Goal: Task Accomplishment & Management: Use online tool/utility

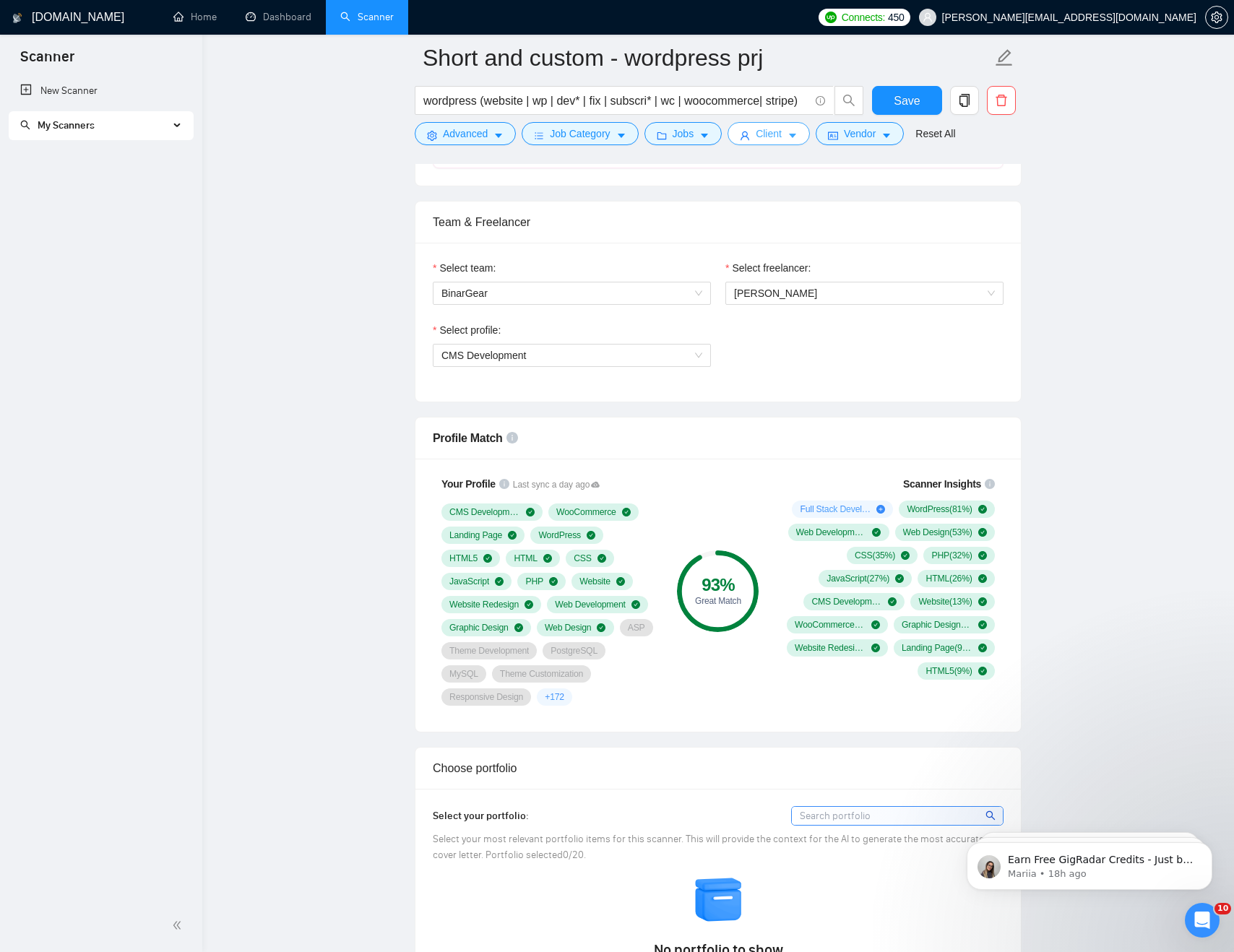
click at [641, 132] on button "Client" at bounding box center [769, 133] width 83 height 23
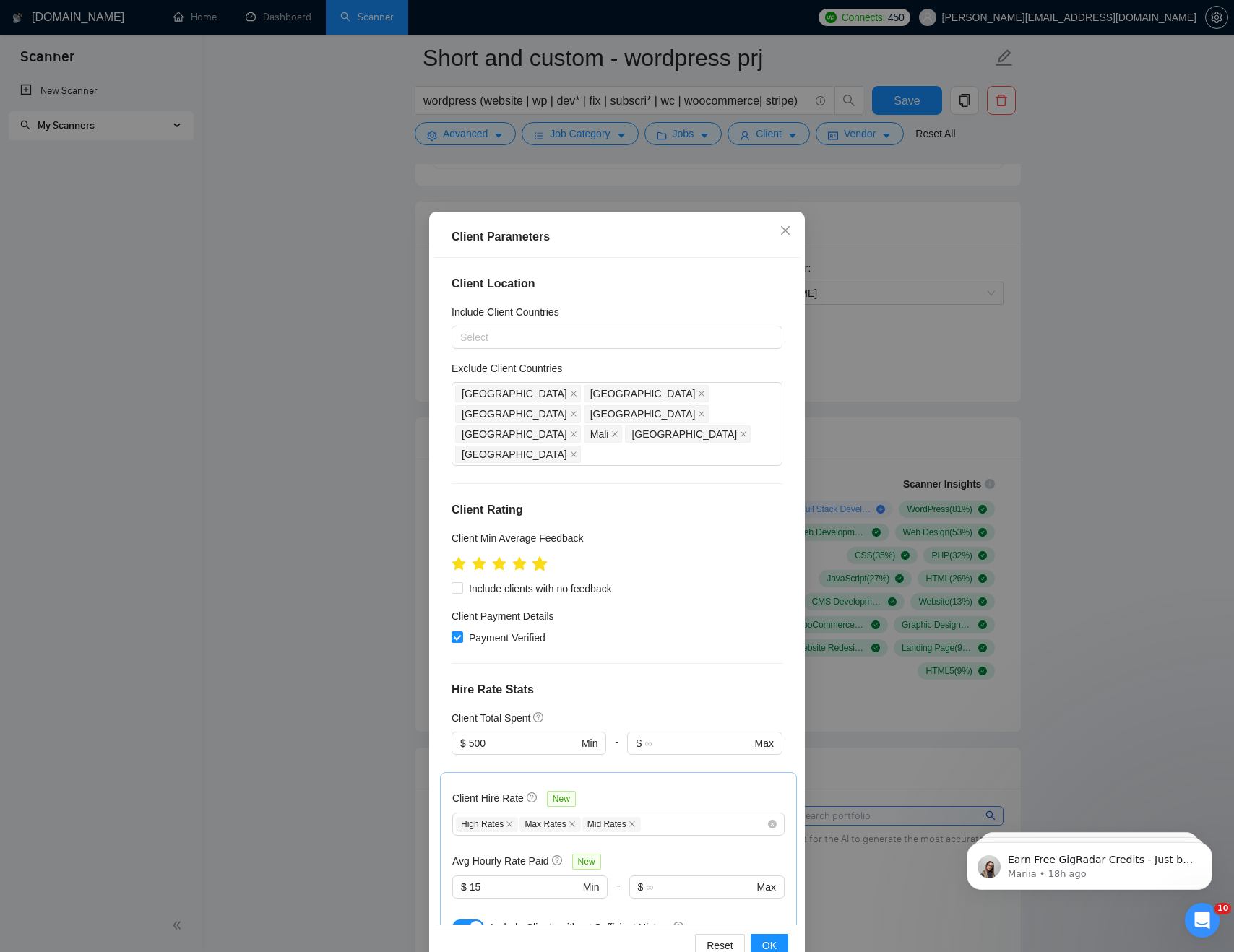
click at [545, 556] on icon "star" at bounding box center [540, 563] width 15 height 15
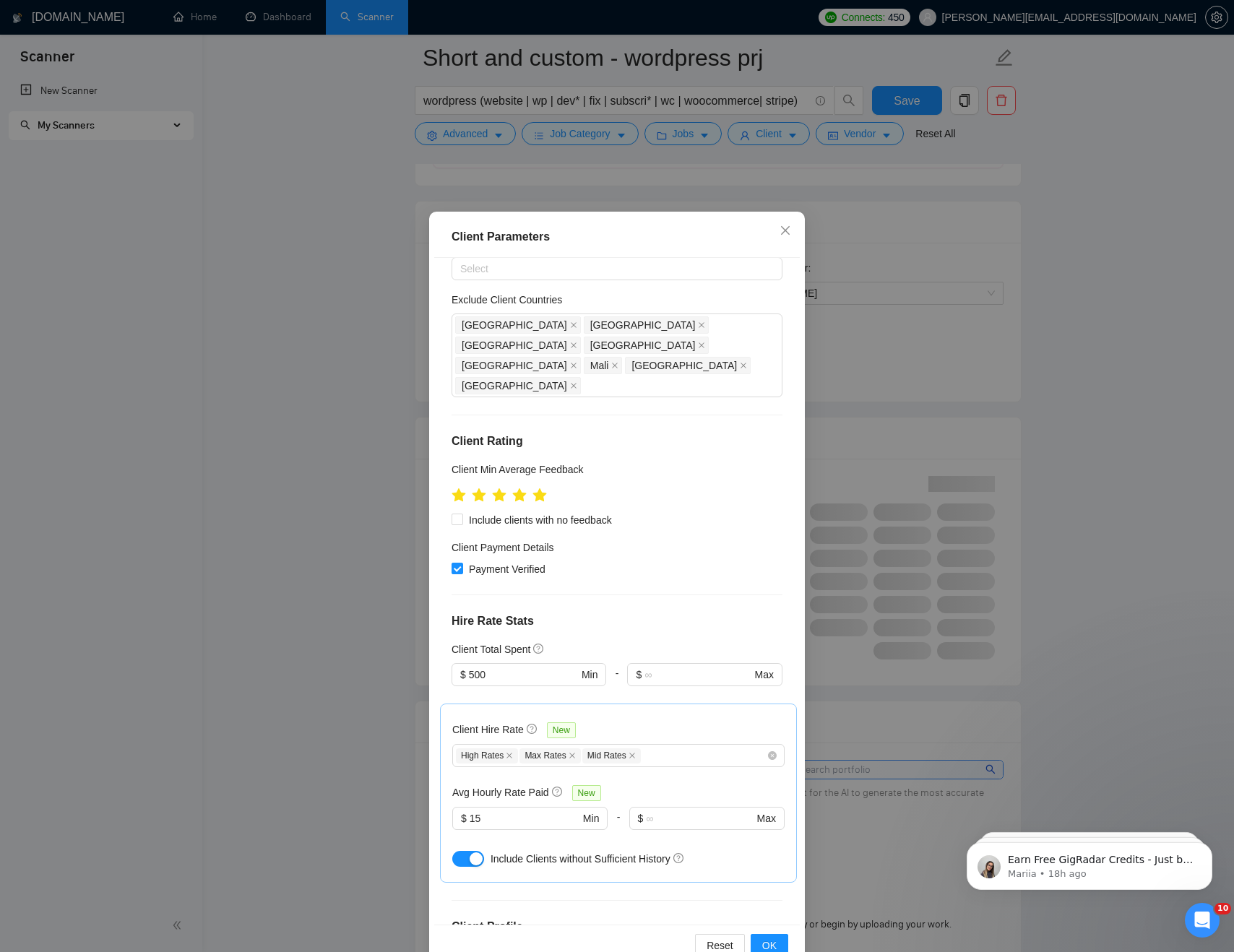
scroll to position [255, 0]
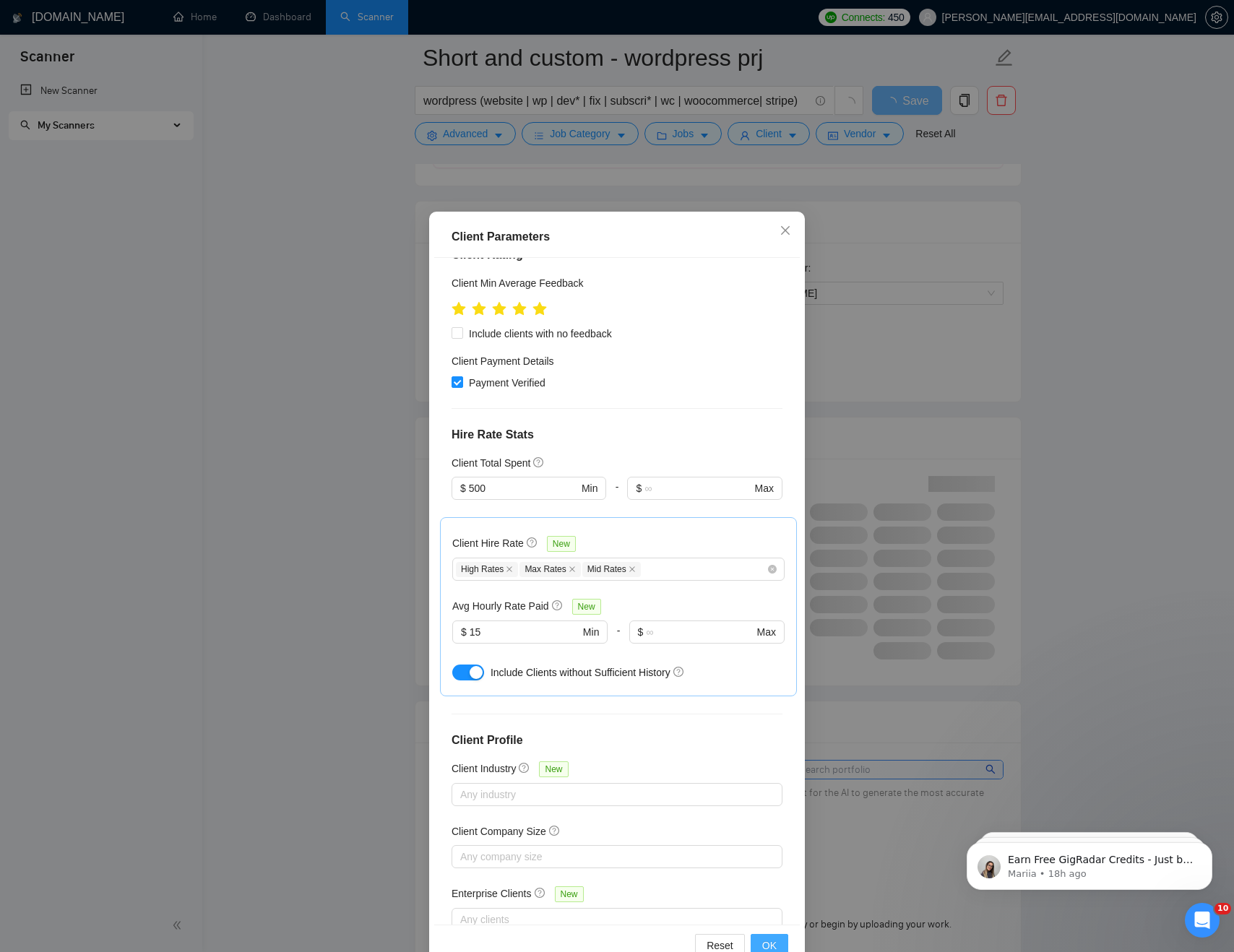
click at [641, 742] on span "OK" at bounding box center [770, 945] width 15 height 16
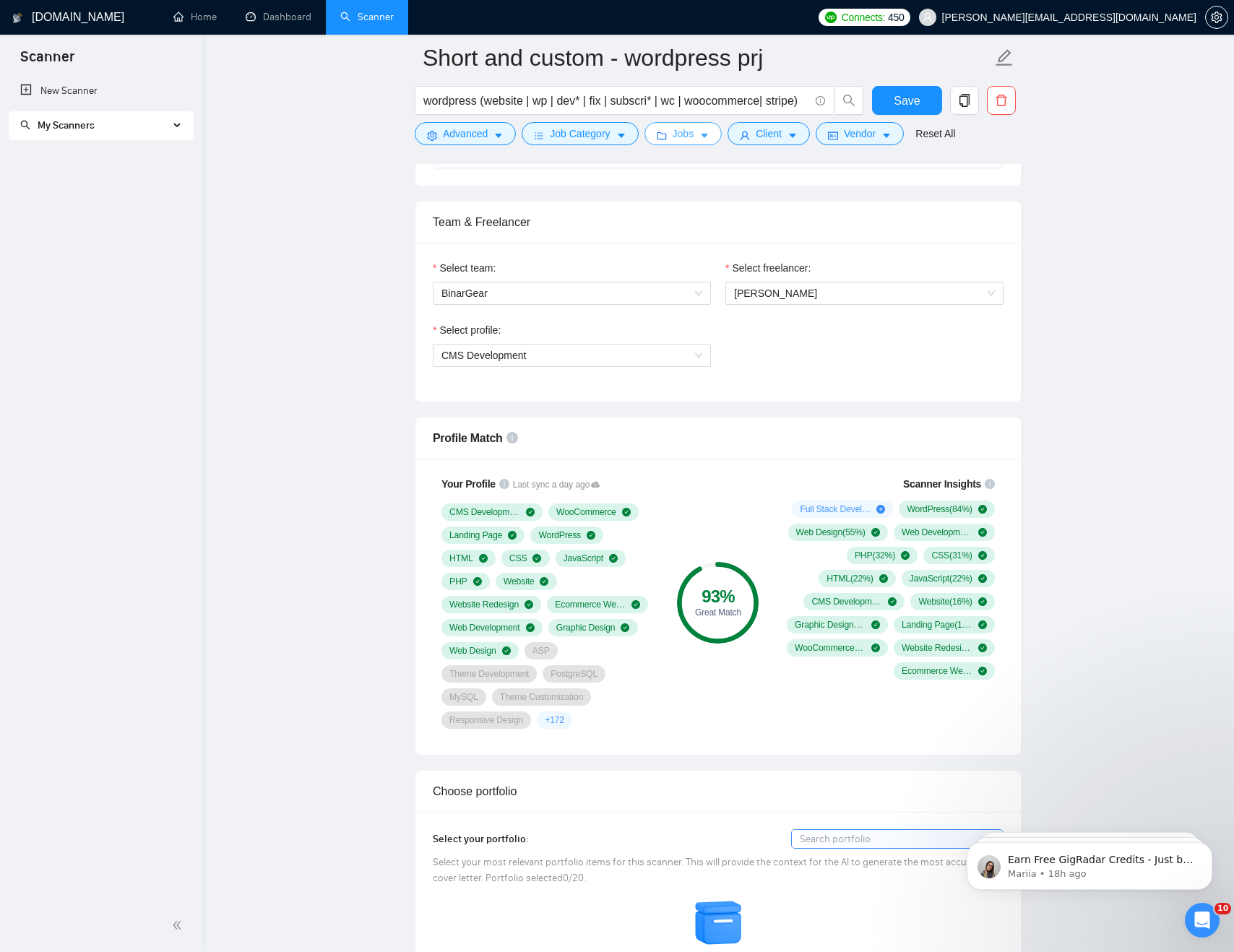
click at [641, 136] on button "Jobs" at bounding box center [683, 133] width 78 height 23
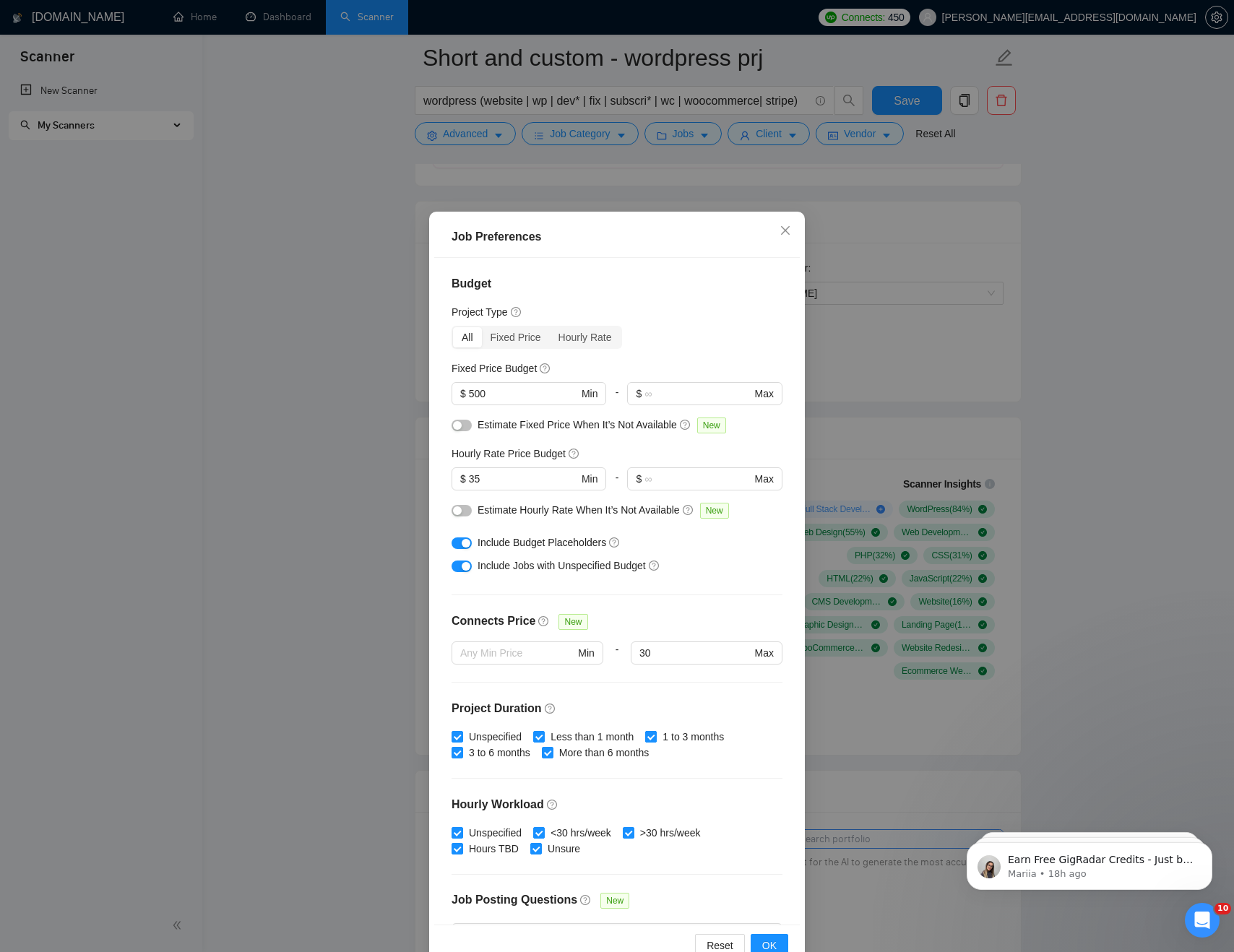
scroll to position [148, 0]
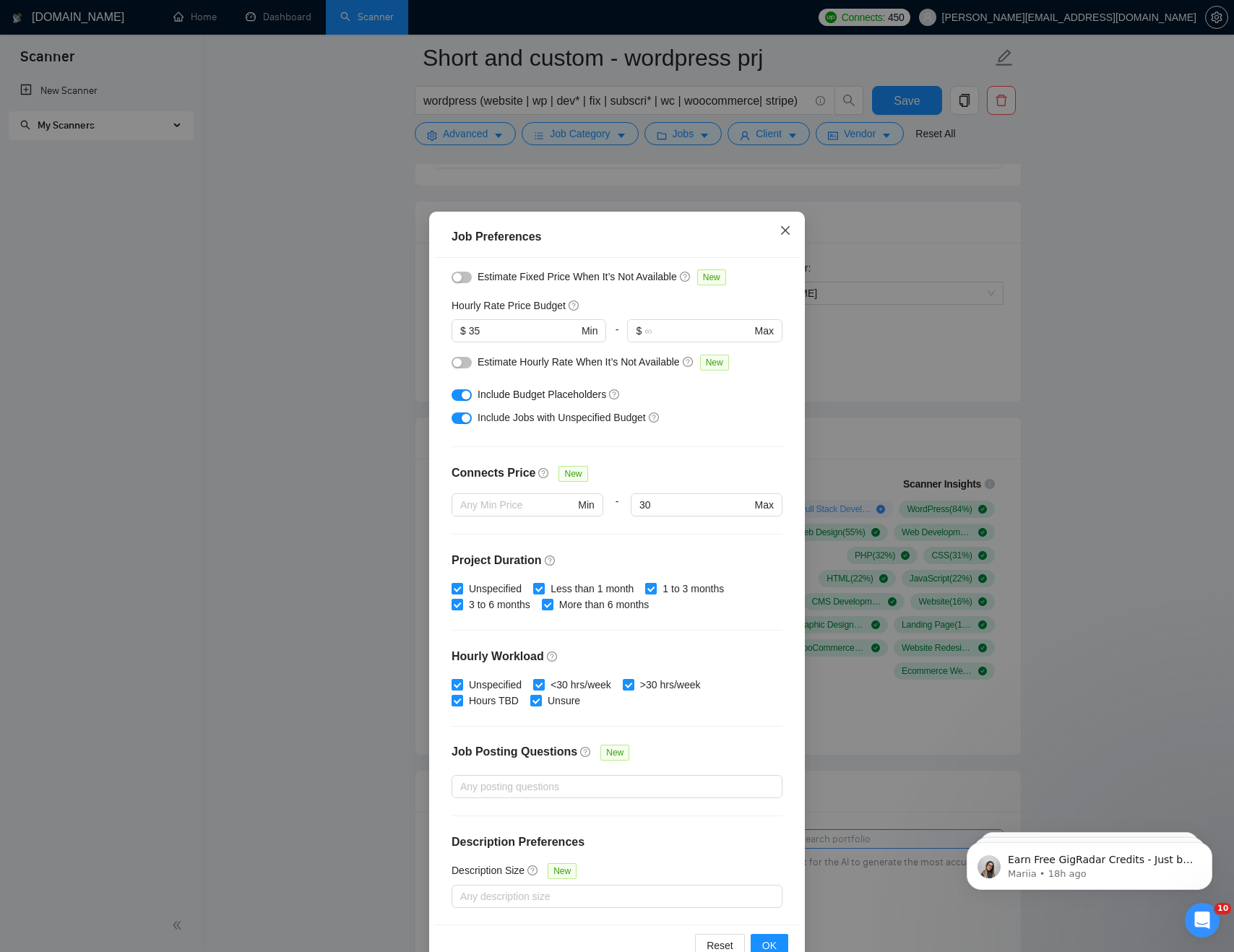
click at [641, 230] on icon "close" at bounding box center [785, 230] width 8 height 8
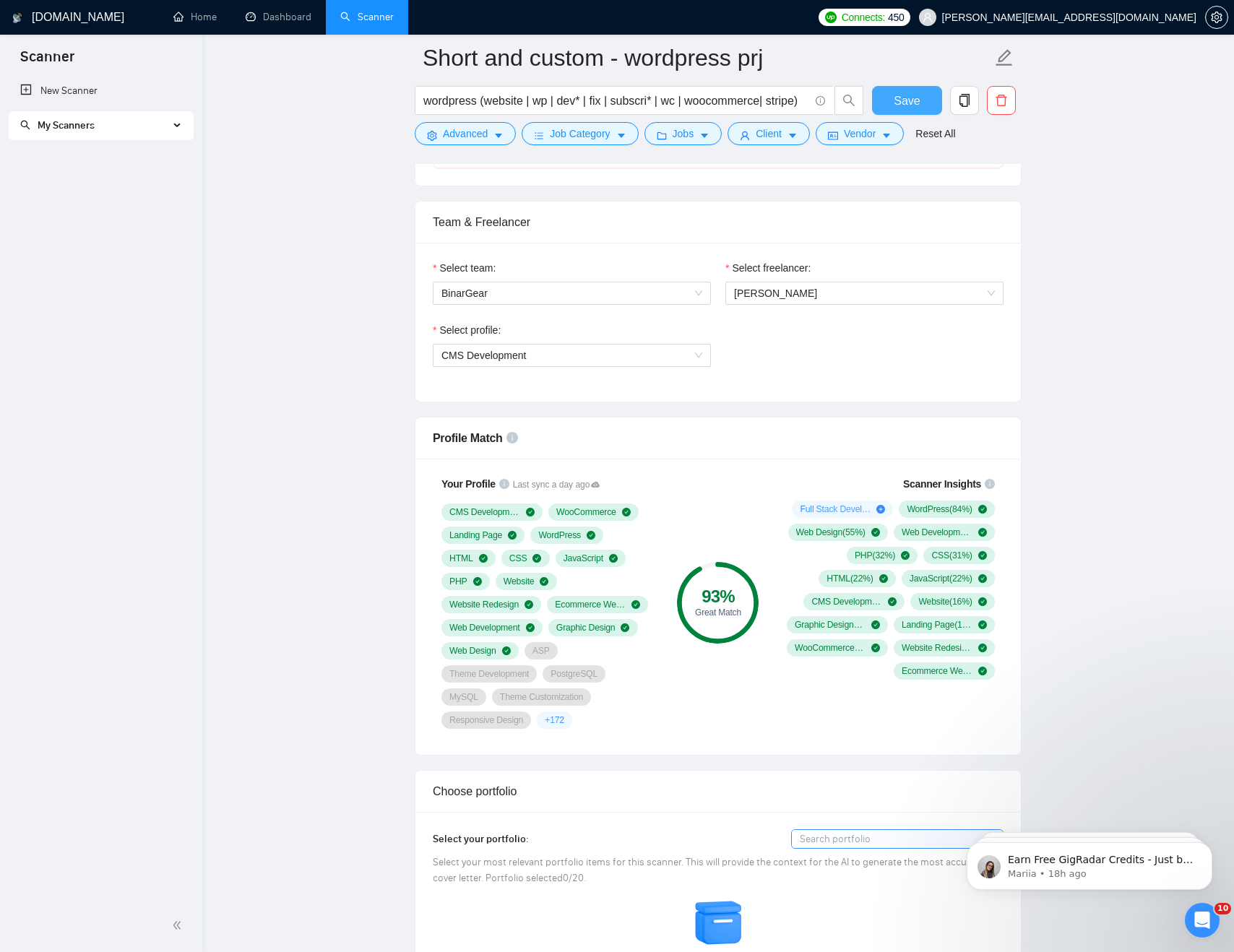
click at [641, 97] on span "Save" at bounding box center [907, 100] width 26 height 18
click at [141, 129] on span "My Scanners" at bounding box center [95, 126] width 149 height 29
click at [120, 187] on link "Short and custom - shopify prj" at bounding box center [102, 189] width 138 height 29
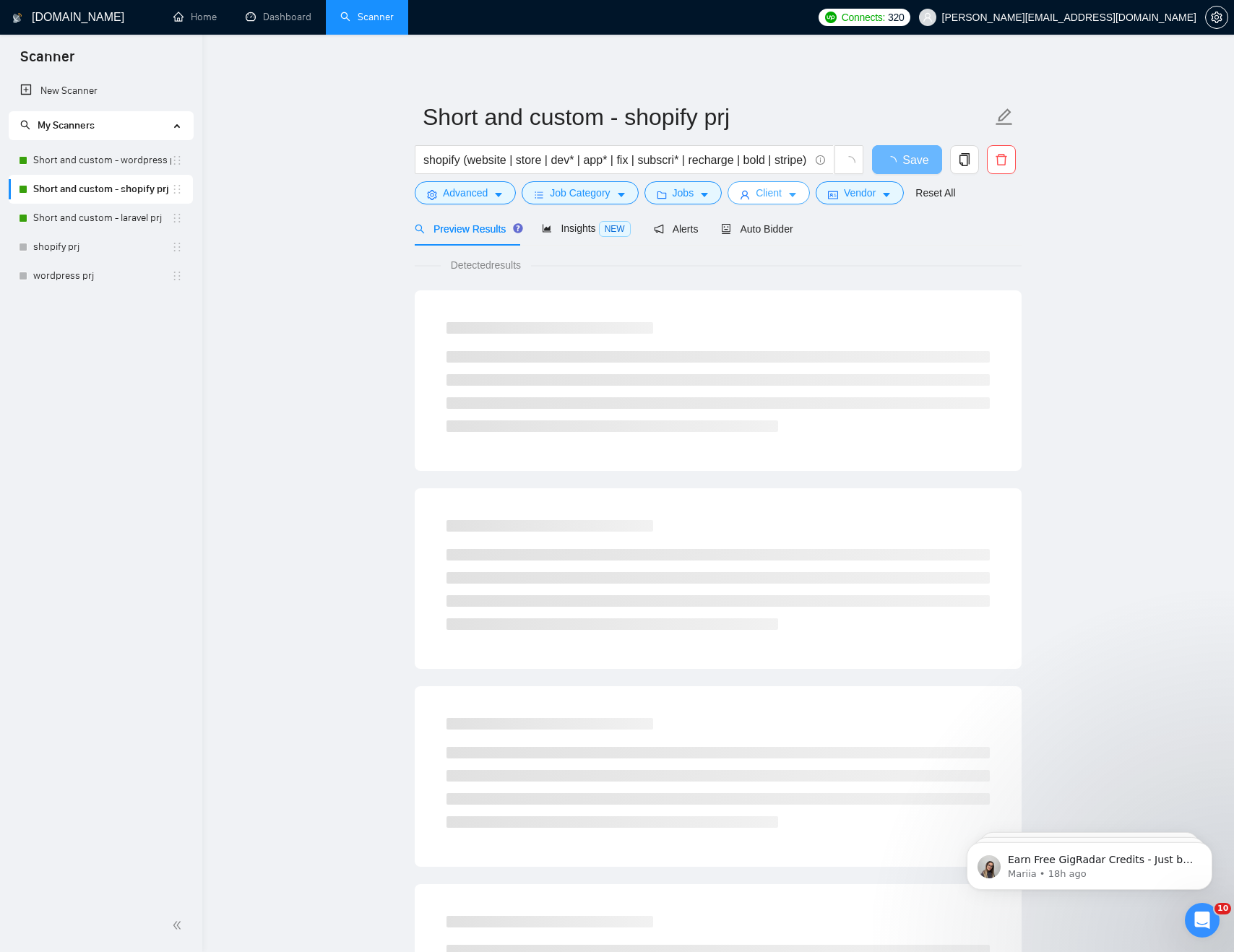
click at [641, 191] on span "Client" at bounding box center [769, 192] width 26 height 16
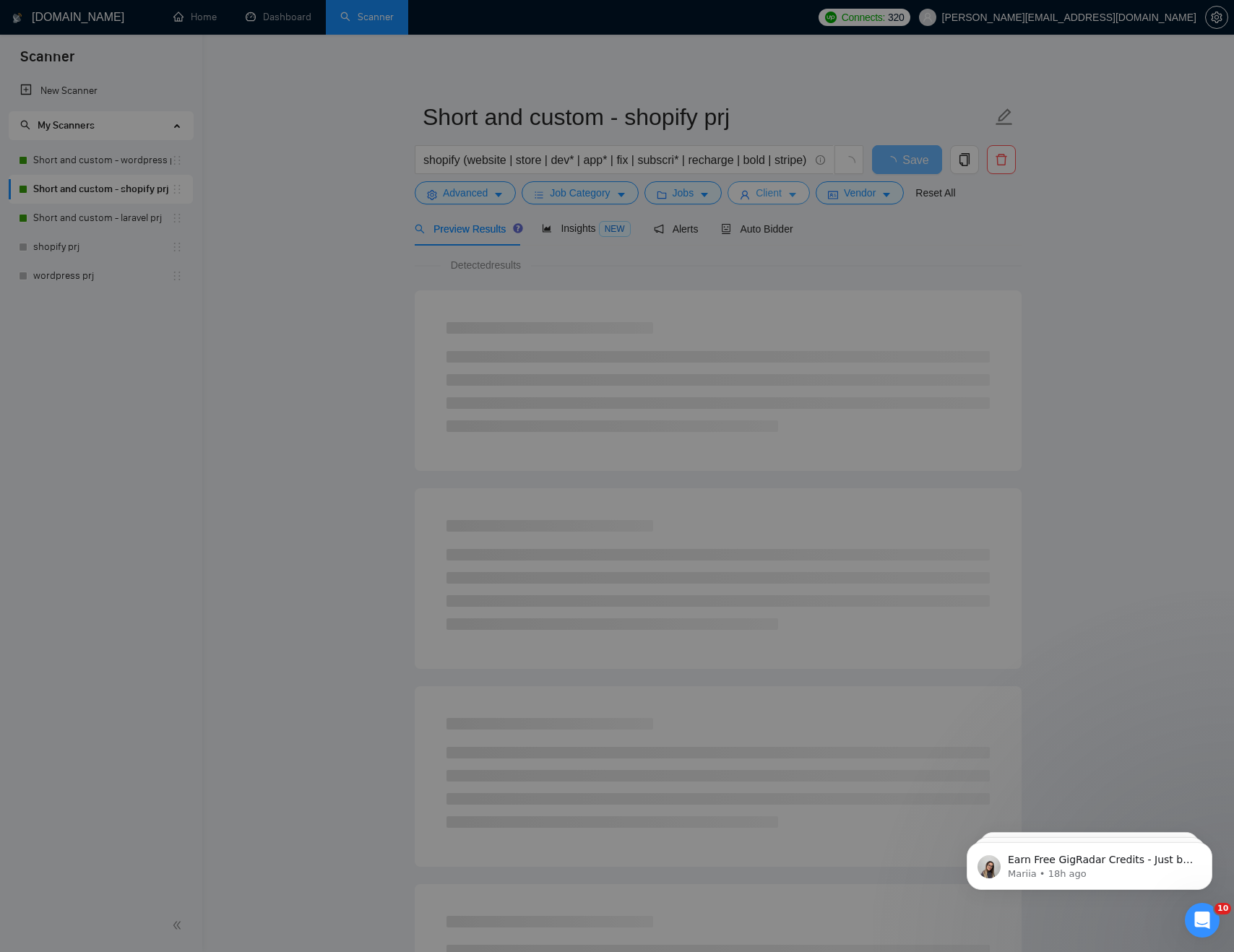
scroll to position [235, 0]
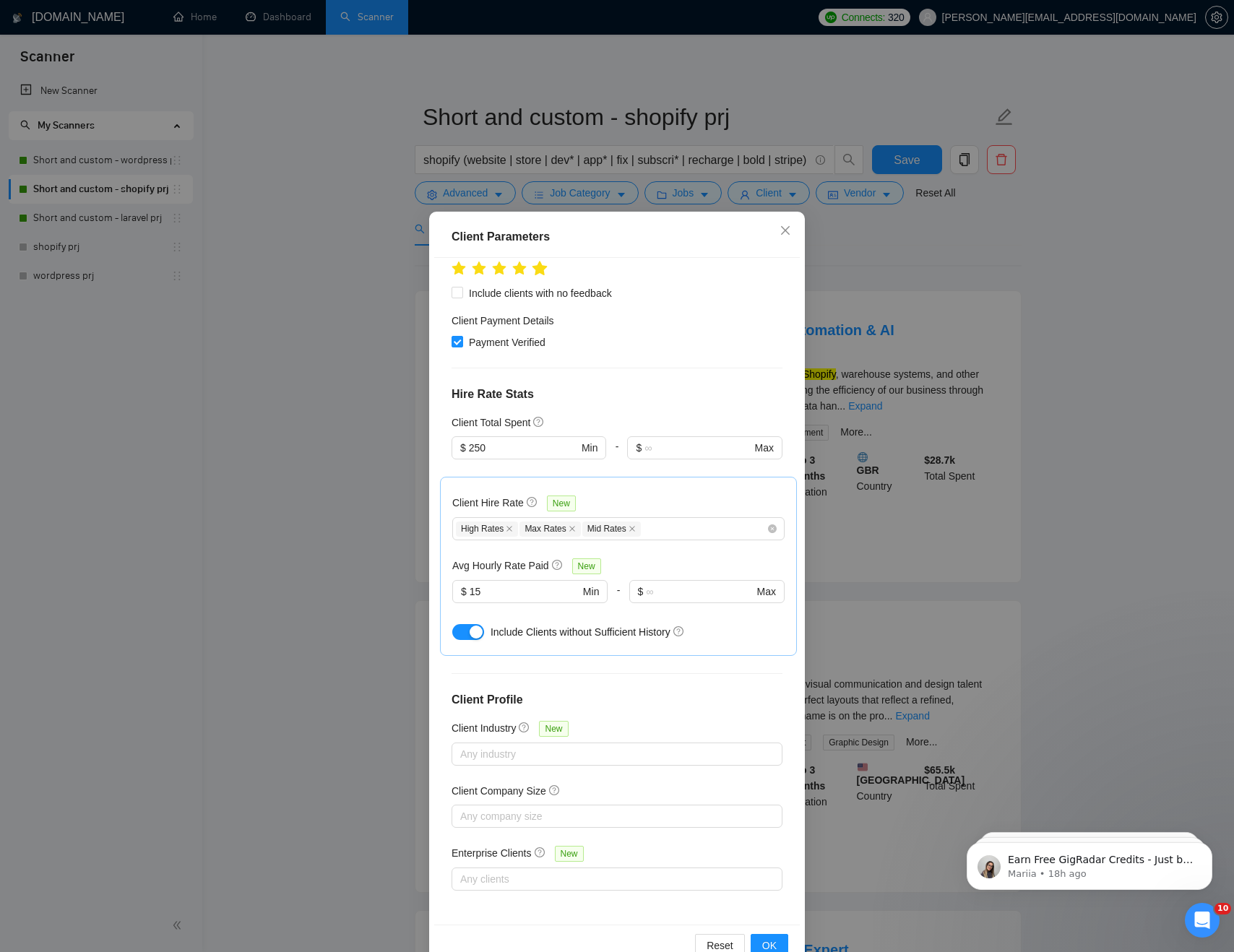
click at [546, 268] on icon "star" at bounding box center [540, 269] width 15 height 15
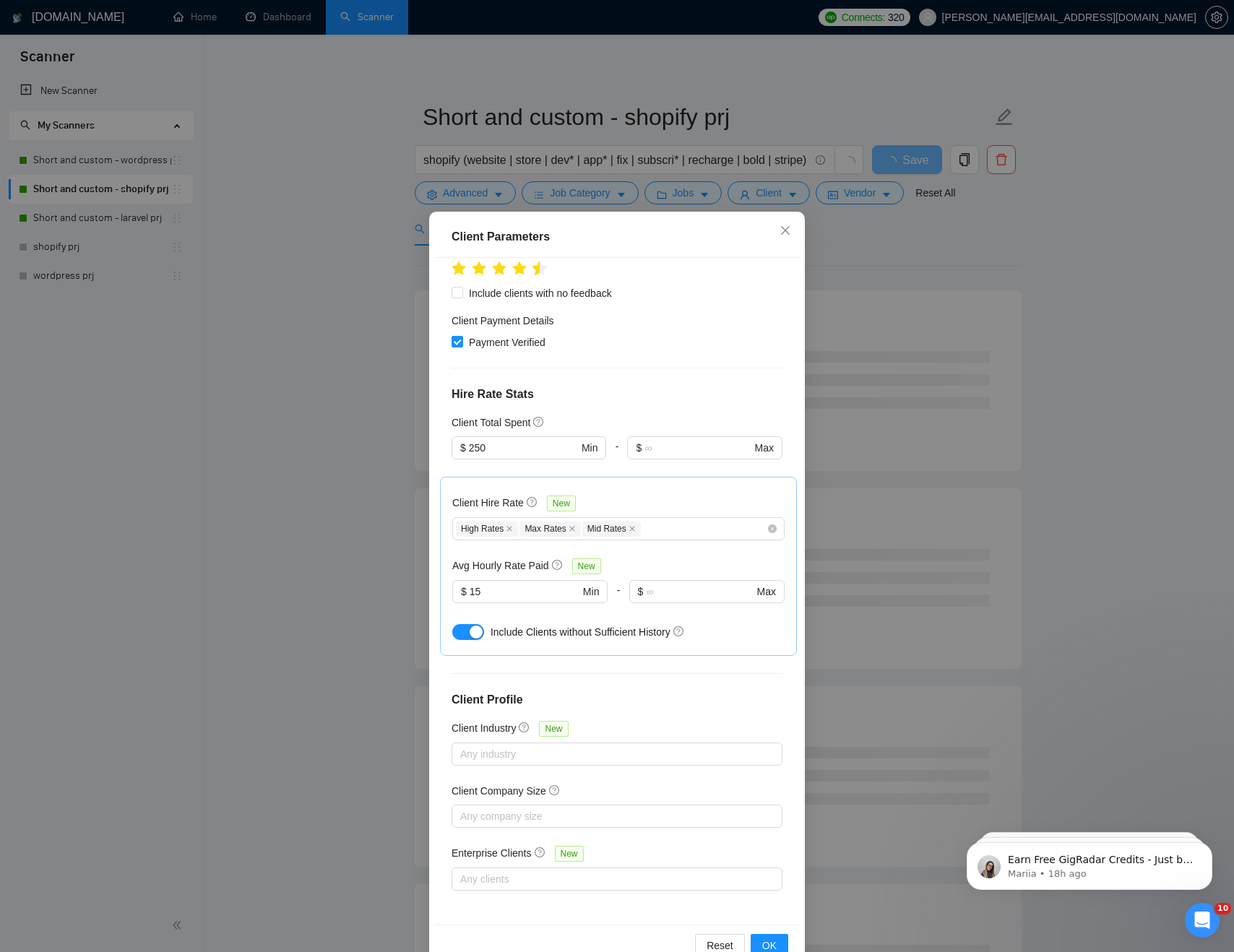
click at [538, 271] on icon "star" at bounding box center [540, 269] width 15 height 15
click at [641, 742] on span "OK" at bounding box center [770, 945] width 15 height 16
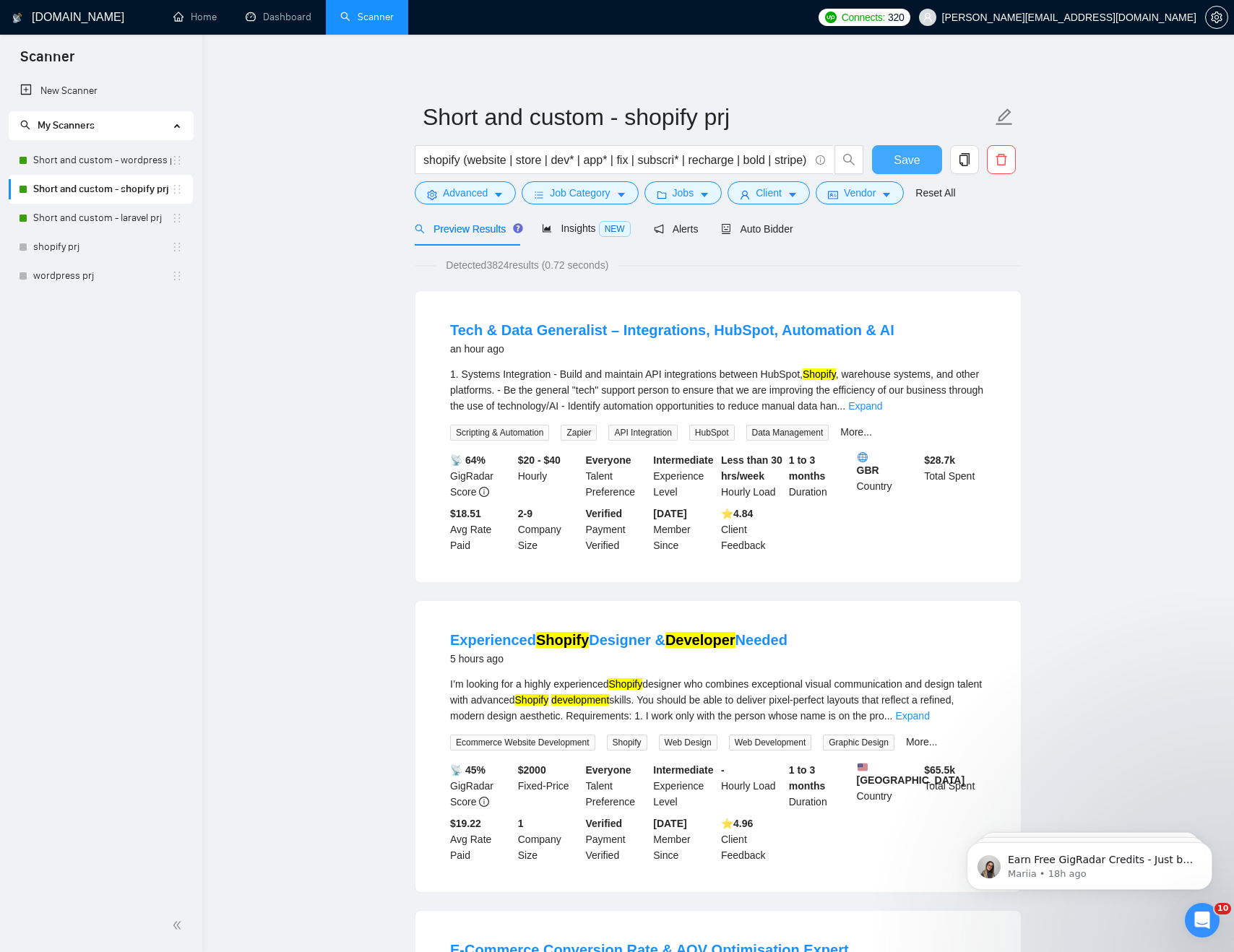
click at [641, 160] on span "Save" at bounding box center [907, 159] width 26 height 18
click at [119, 222] on link "Short and custom - laravel prj" at bounding box center [102, 218] width 138 height 29
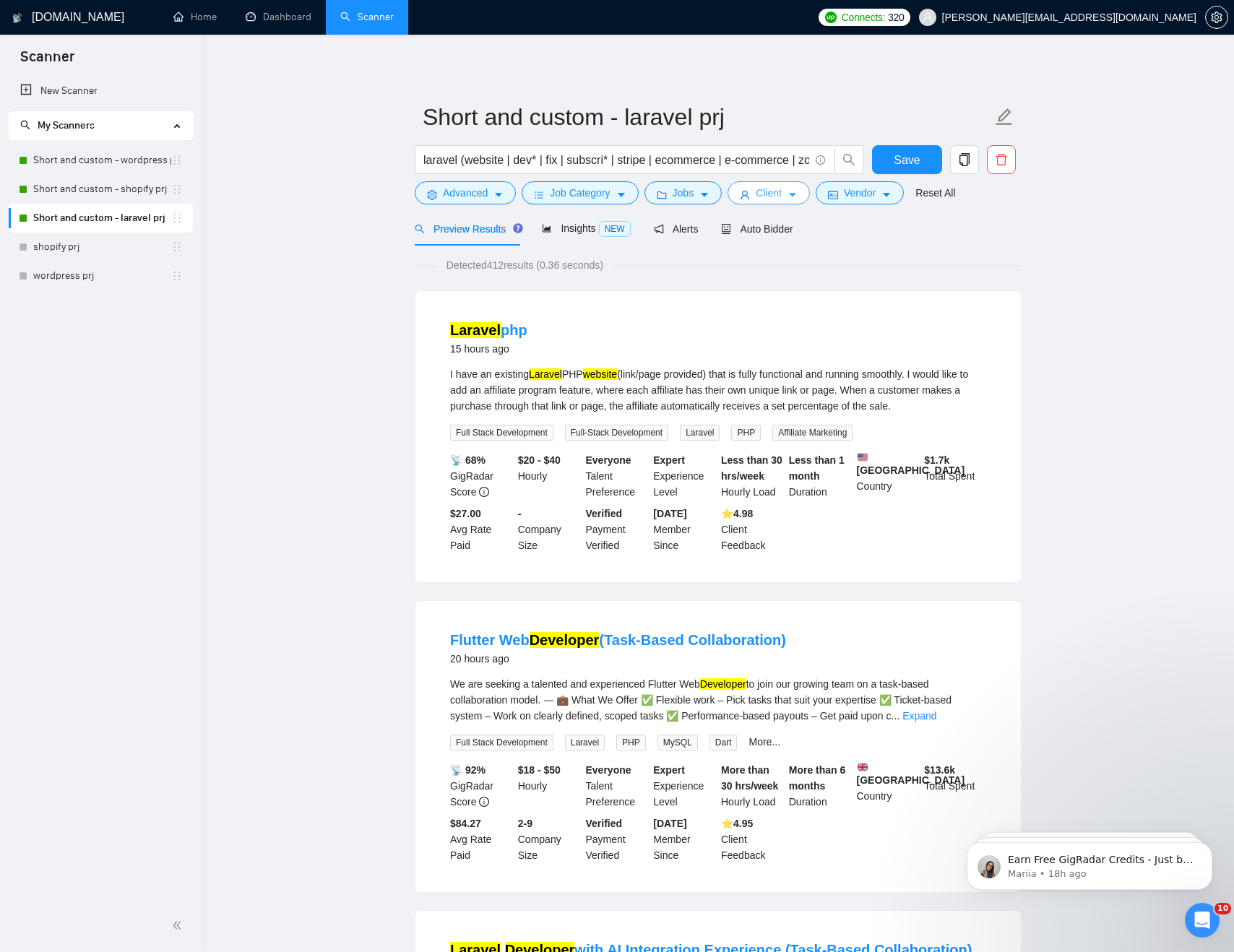
click at [641, 192] on icon "caret-down" at bounding box center [792, 194] width 10 height 10
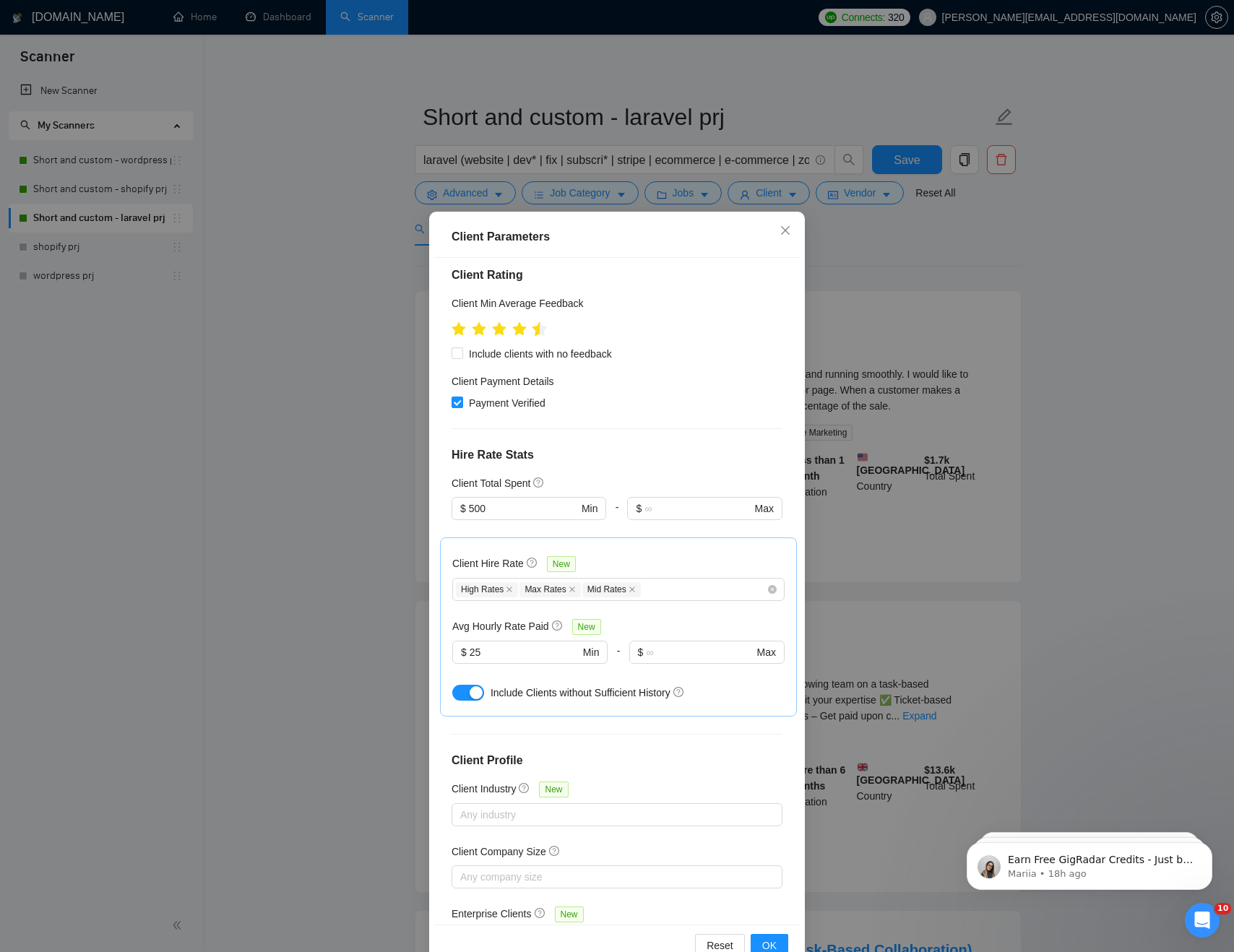
click at [537, 322] on icon "star" at bounding box center [540, 329] width 15 height 15
click at [641, 742] on span "OK" at bounding box center [770, 945] width 15 height 16
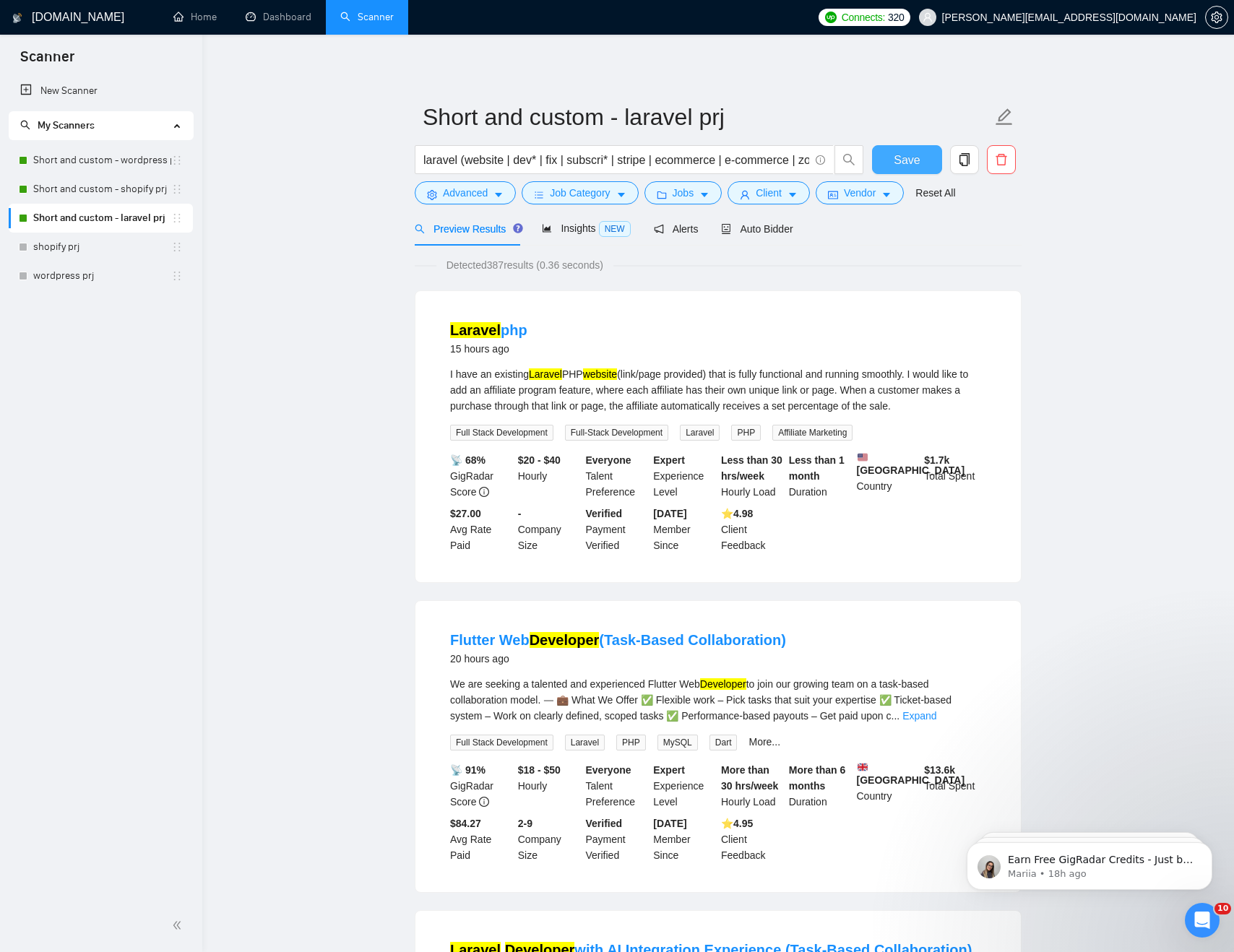
click at [641, 146] on button "Save" at bounding box center [907, 159] width 70 height 29
click at [102, 152] on link "Short and custom - wordpress prj" at bounding box center [102, 160] width 138 height 29
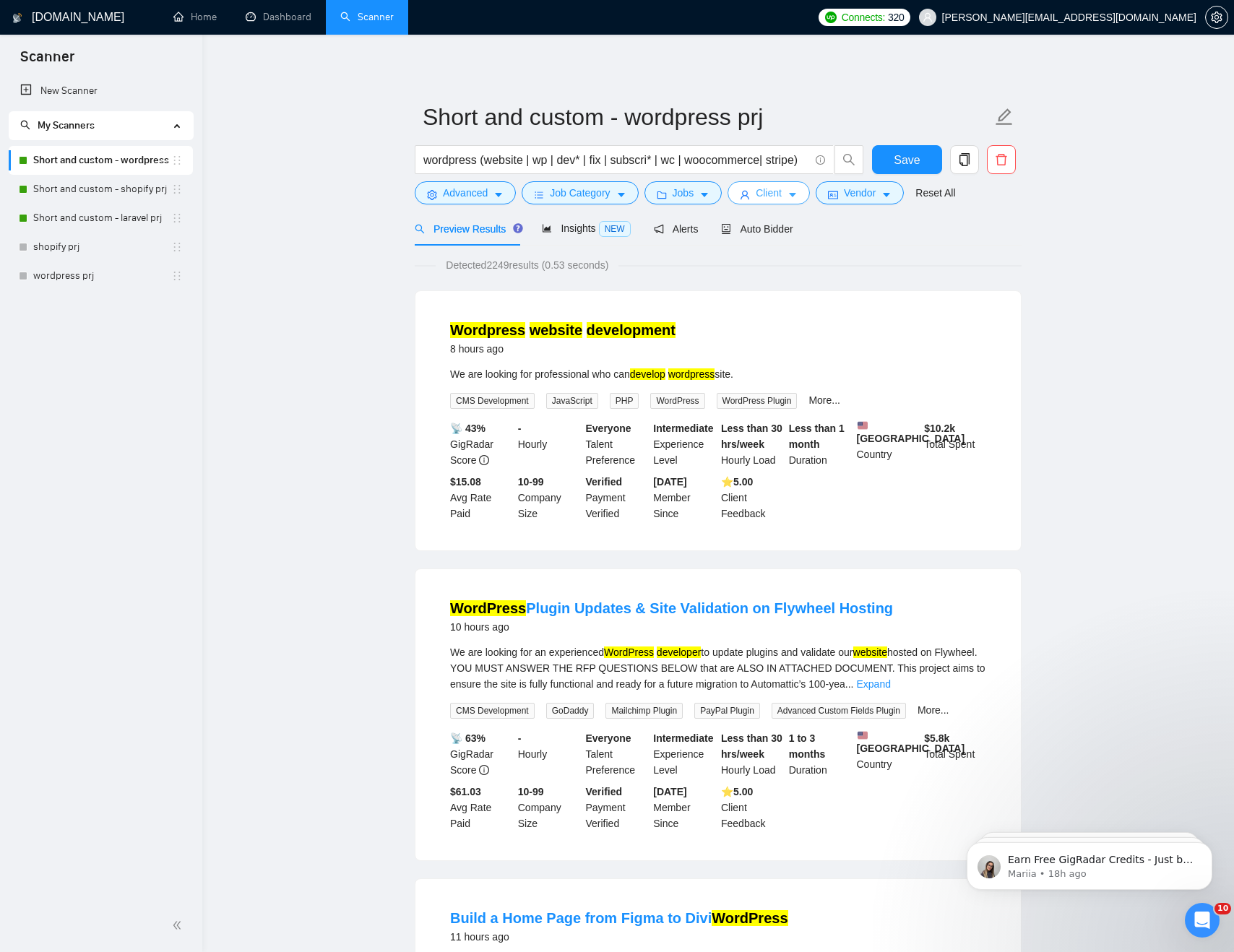
click at [641, 203] on button "Client" at bounding box center [769, 192] width 83 height 23
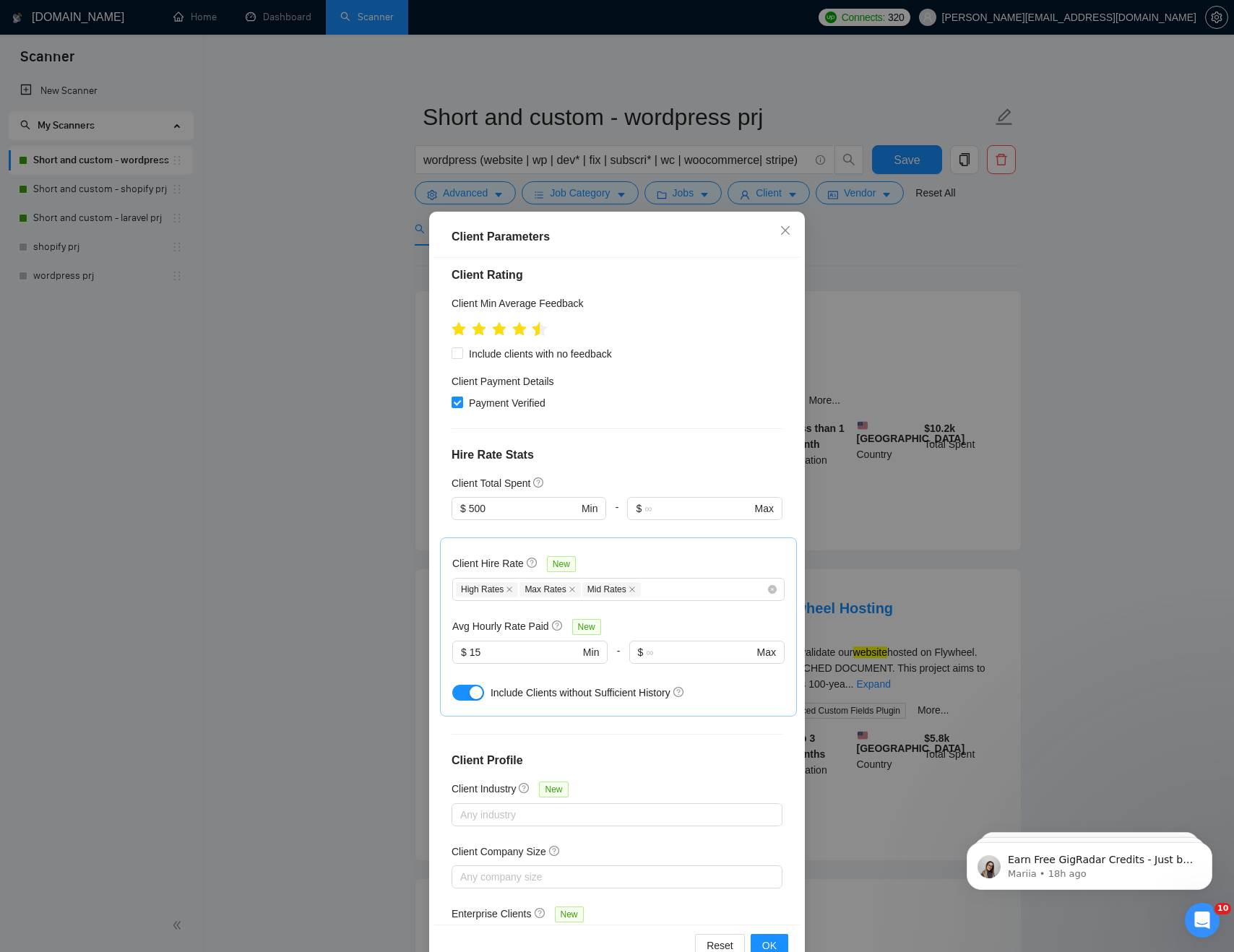
click at [538, 322] on icon "star" at bounding box center [540, 329] width 15 height 15
click at [641, 742] on span "OK" at bounding box center [770, 945] width 15 height 16
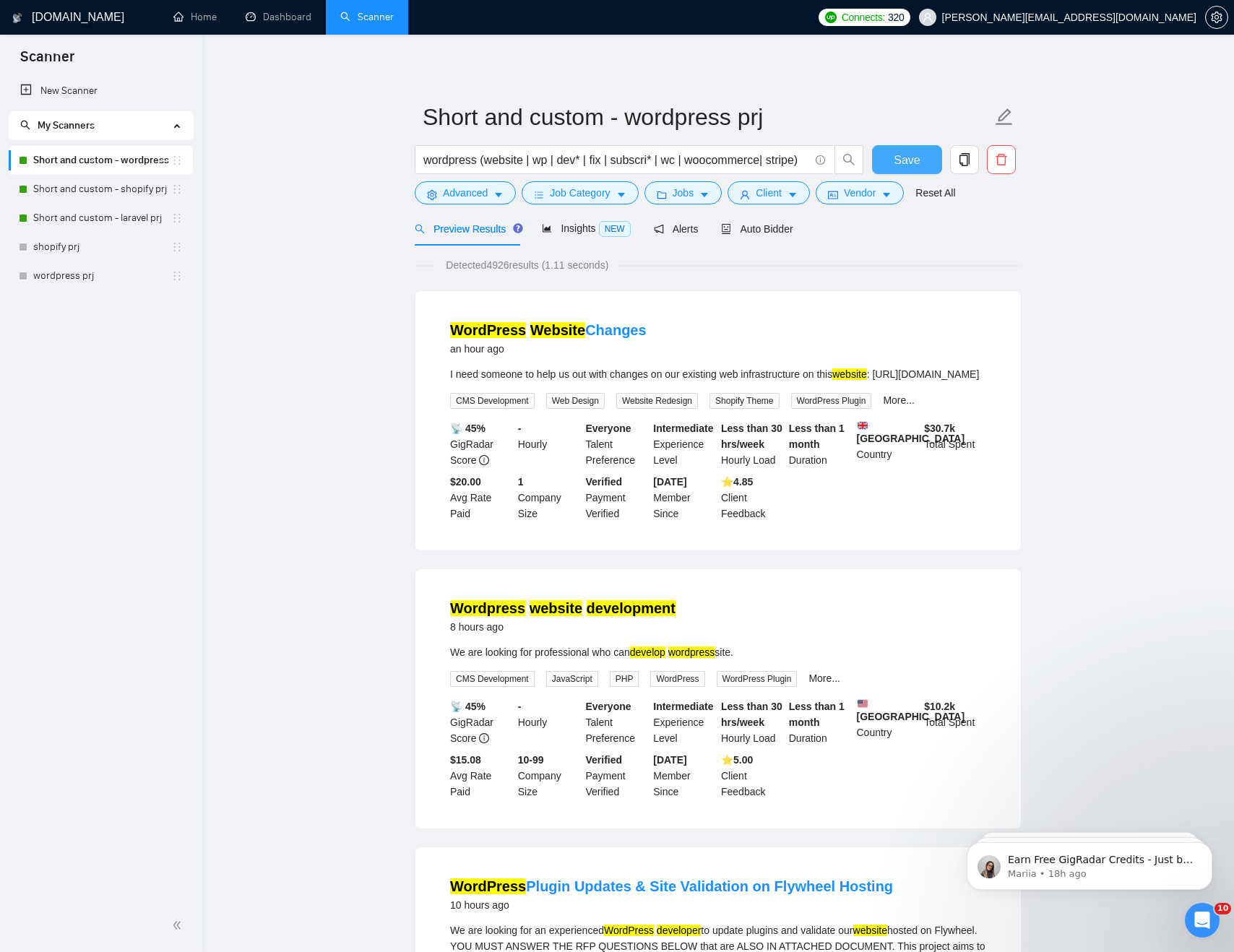
click at [641, 154] on span "Save" at bounding box center [907, 159] width 26 height 18
click at [287, 13] on link "Dashboard" at bounding box center [278, 17] width 66 height 12
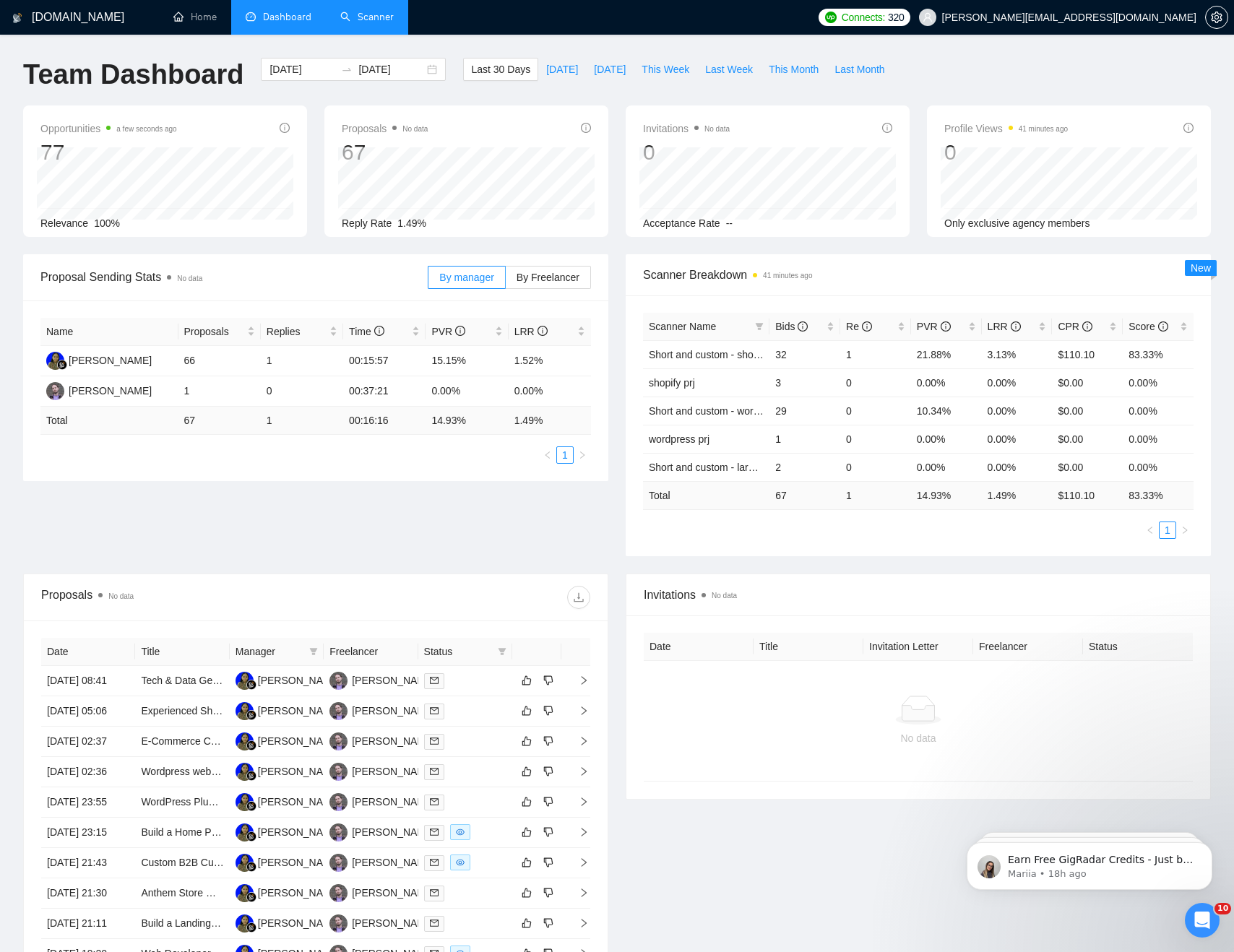
click at [381, 21] on link "Scanner" at bounding box center [367, 17] width 54 height 12
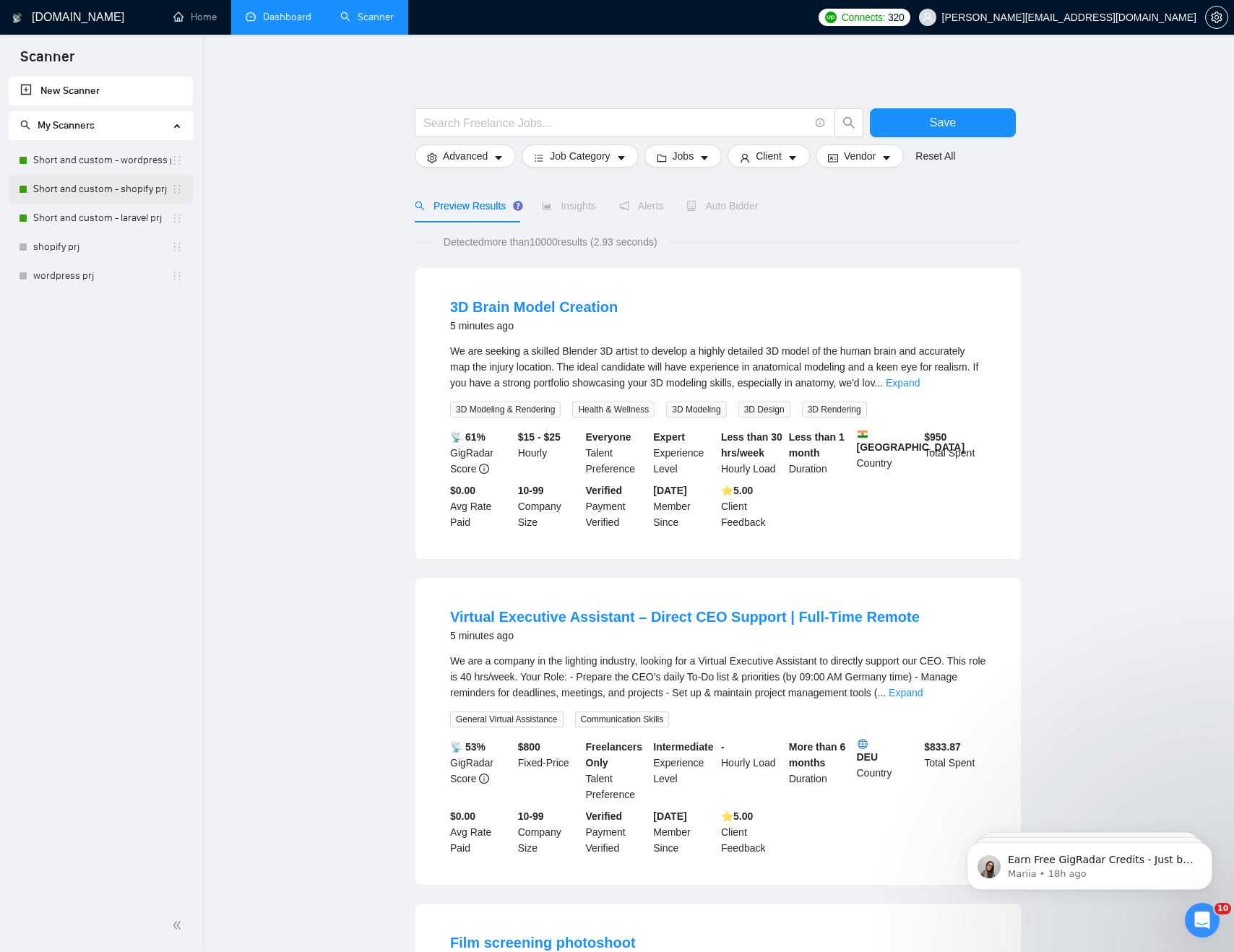
click at [103, 192] on link "Short and custom - shopify prj" at bounding box center [102, 189] width 138 height 29
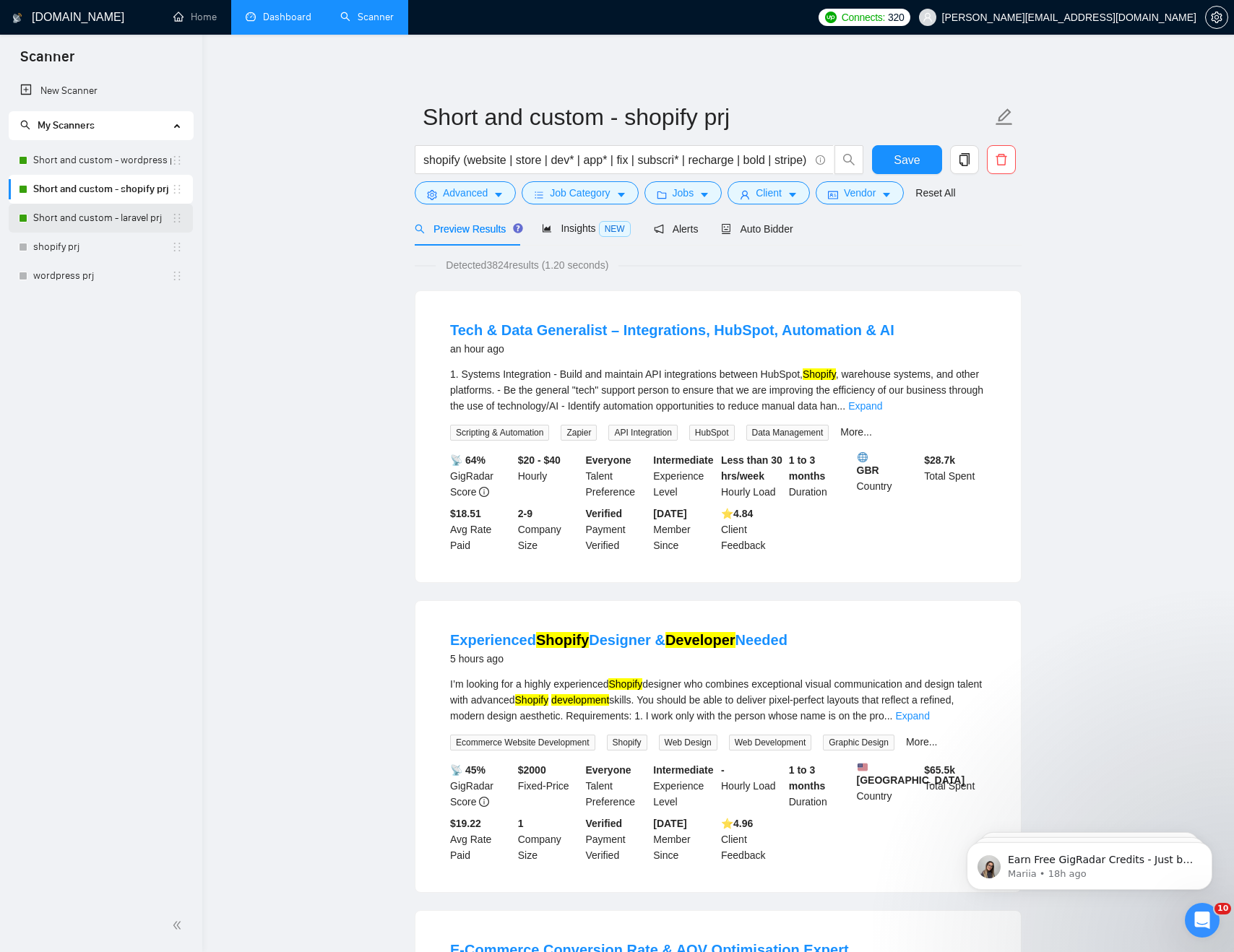
click at [102, 218] on link "Short and custom - laravel prj" at bounding box center [102, 218] width 138 height 29
